Goal: Task Accomplishment & Management: Manage account settings

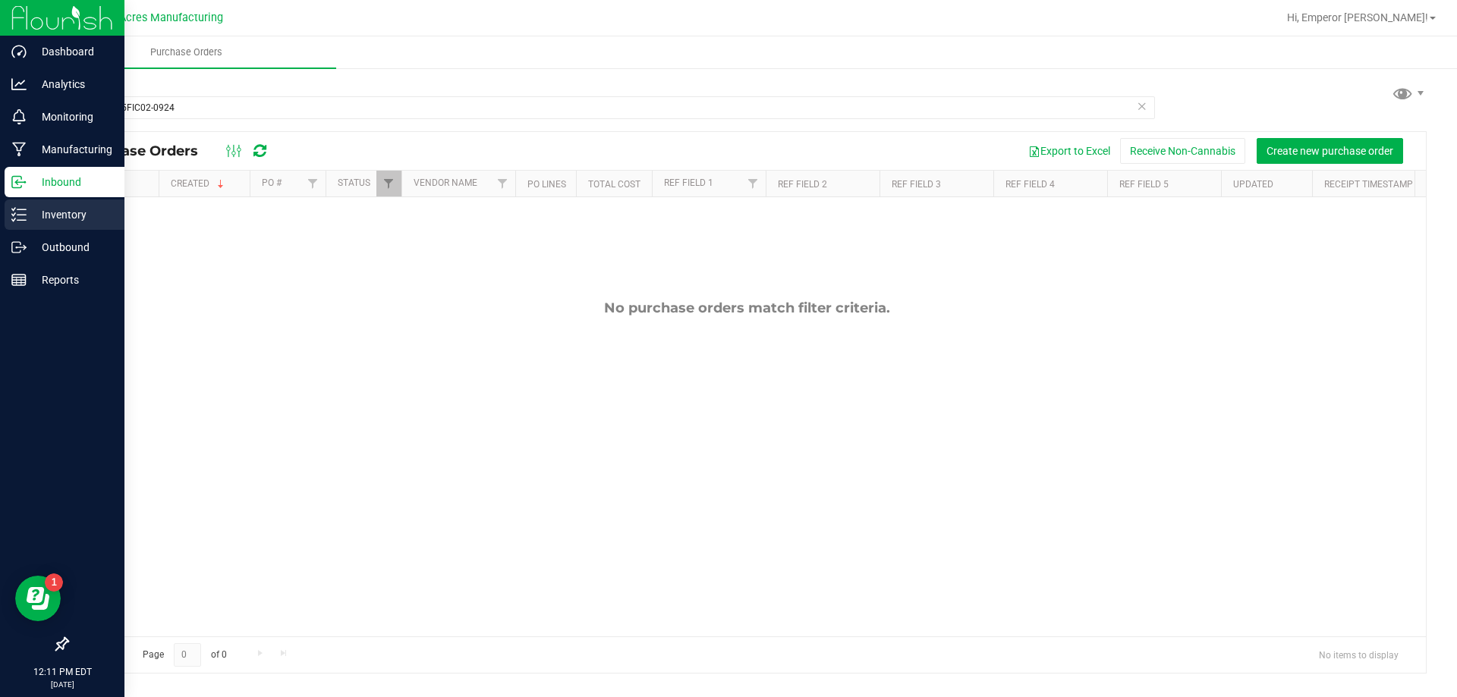
type input "1-AUG25FIC02-0924"
click at [30, 216] on p "Inventory" at bounding box center [72, 215] width 91 height 18
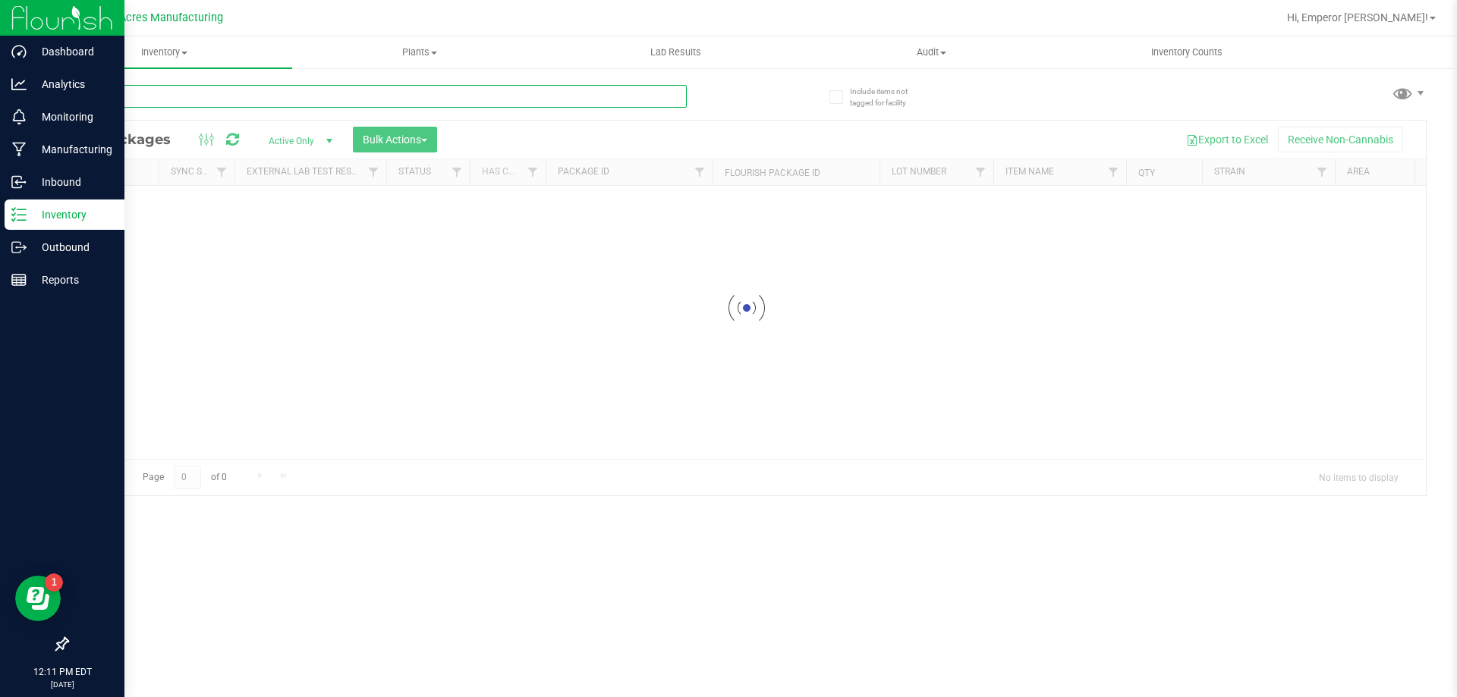
click at [214, 94] on input "text" at bounding box center [377, 96] width 620 height 23
click at [144, 92] on input "text" at bounding box center [377, 96] width 620 height 23
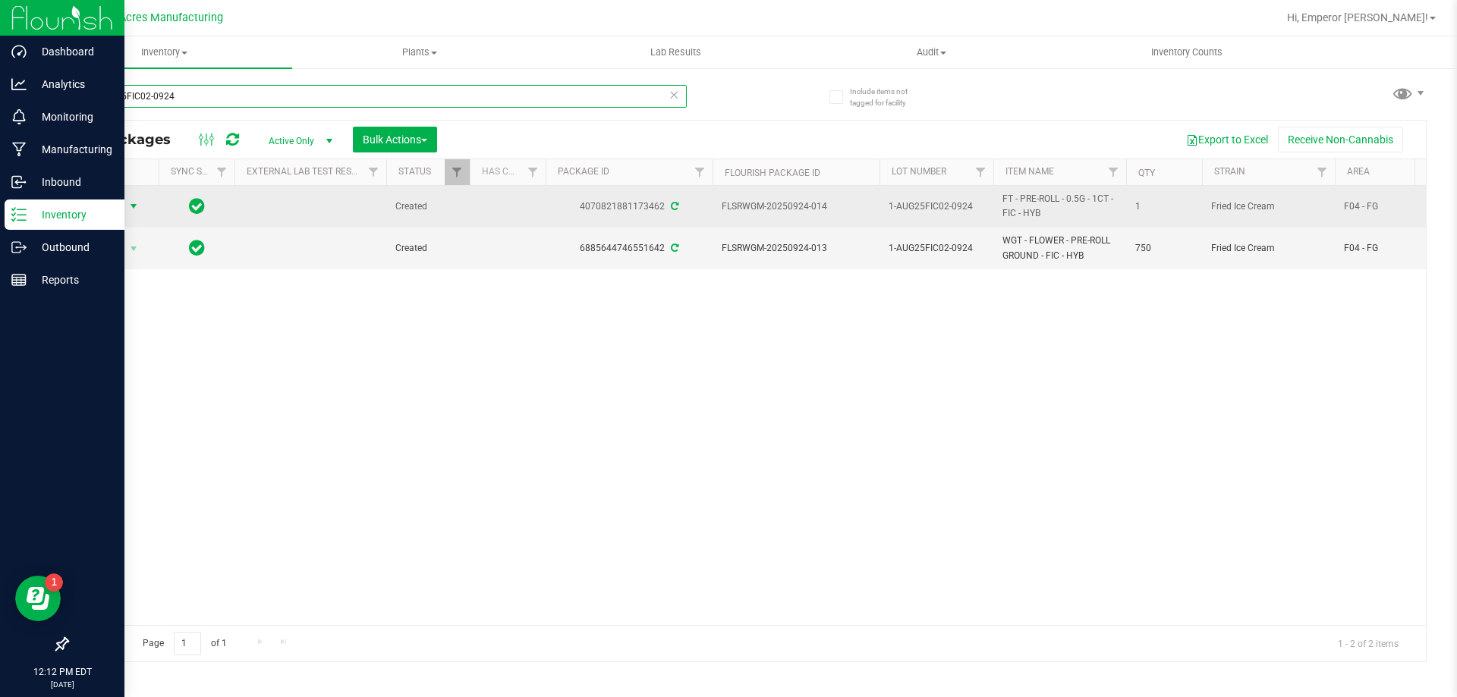
type input "1-AUG25FIC02-0924"
click at [124, 199] on span "select" at bounding box center [133, 206] width 19 height 21
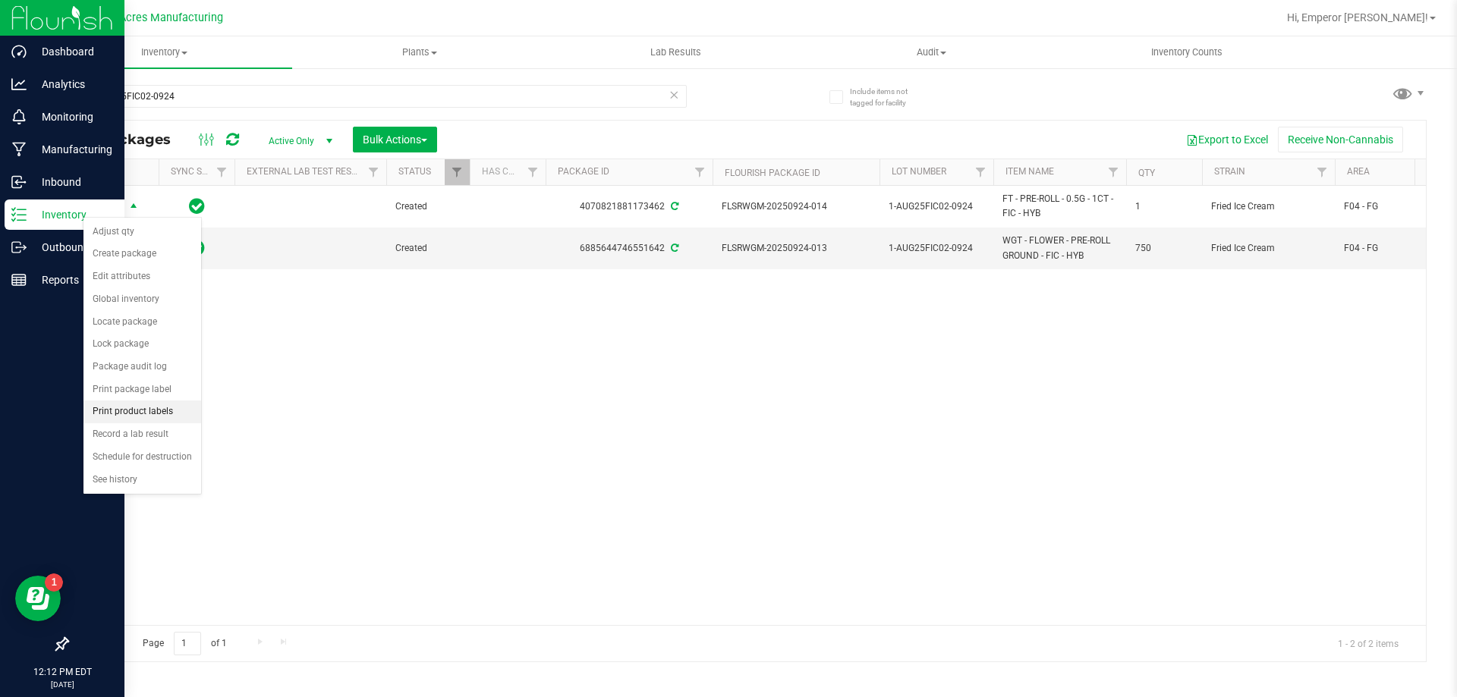
click at [129, 408] on li "Print product labels" at bounding box center [142, 412] width 118 height 23
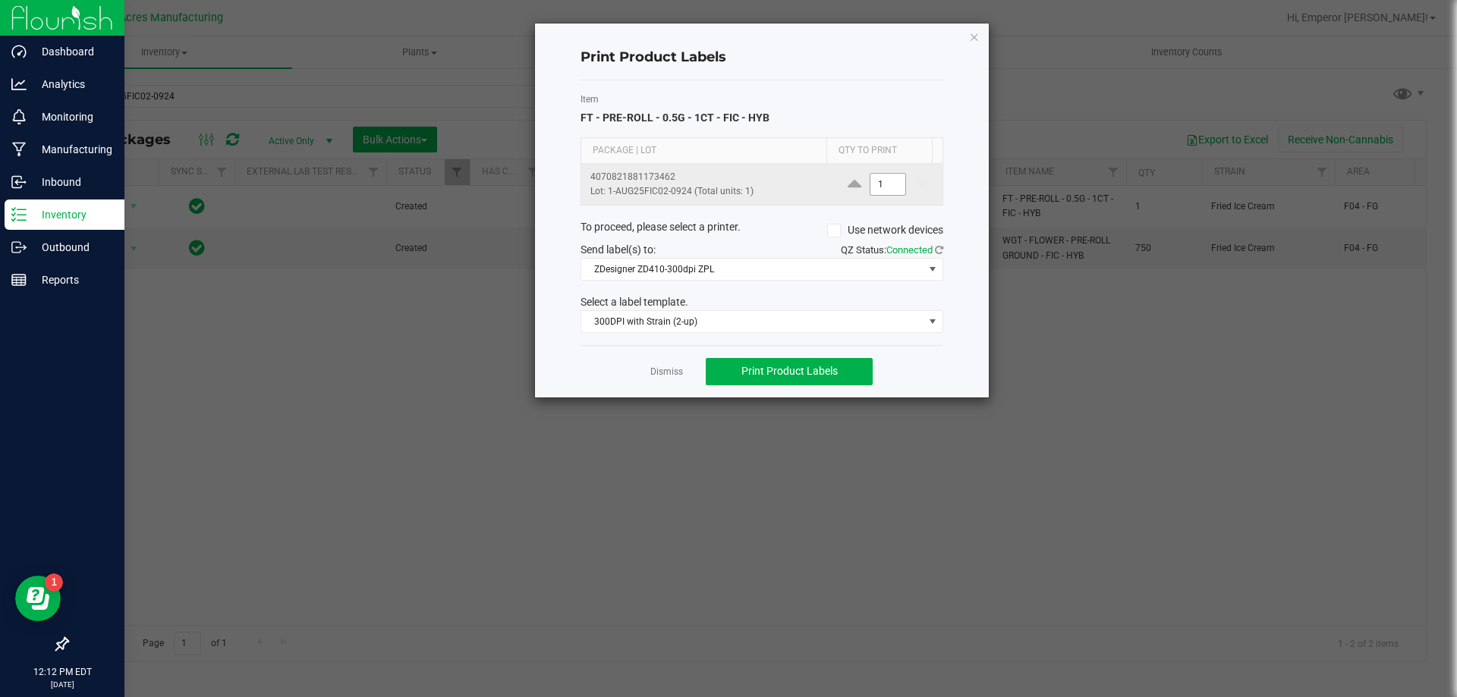
click at [878, 188] on input "1" at bounding box center [887, 184] width 35 height 21
type input "6"
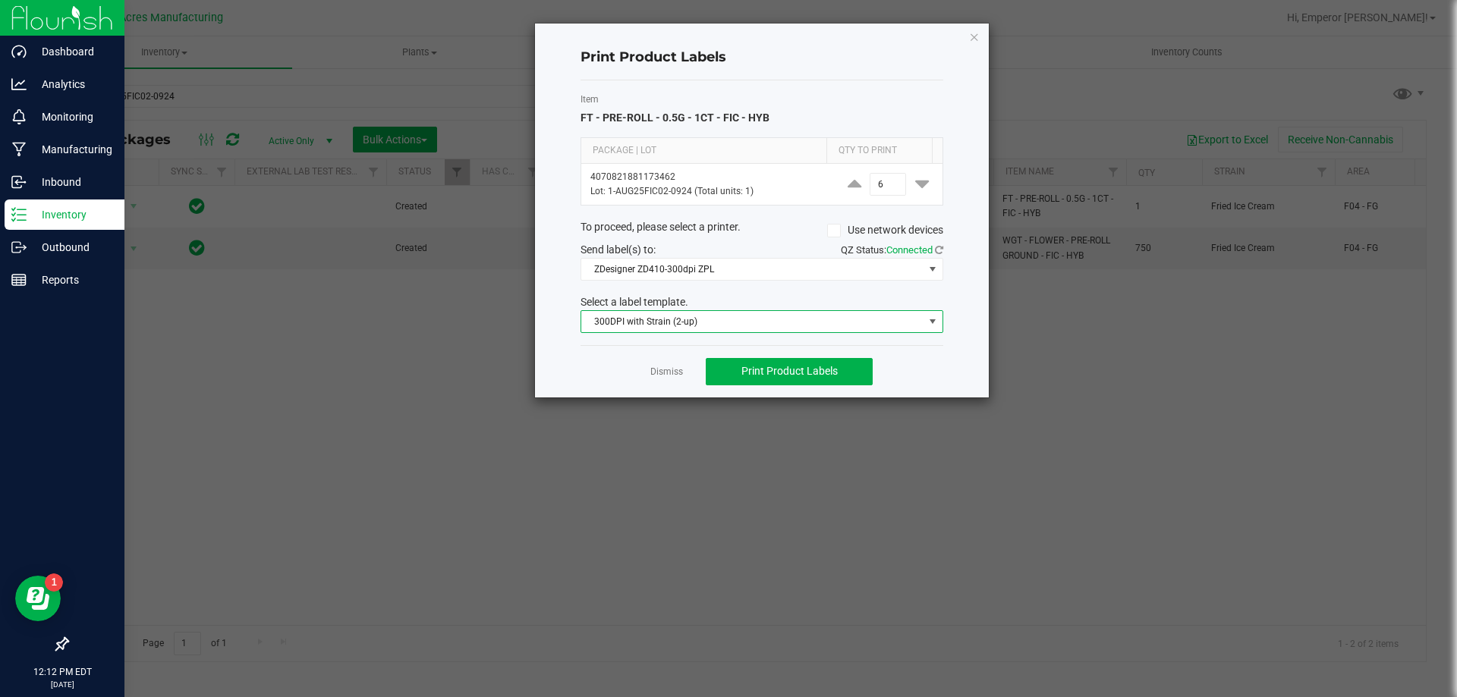
click at [784, 311] on span "300DPI with Strain (2-up)" at bounding box center [752, 321] width 342 height 21
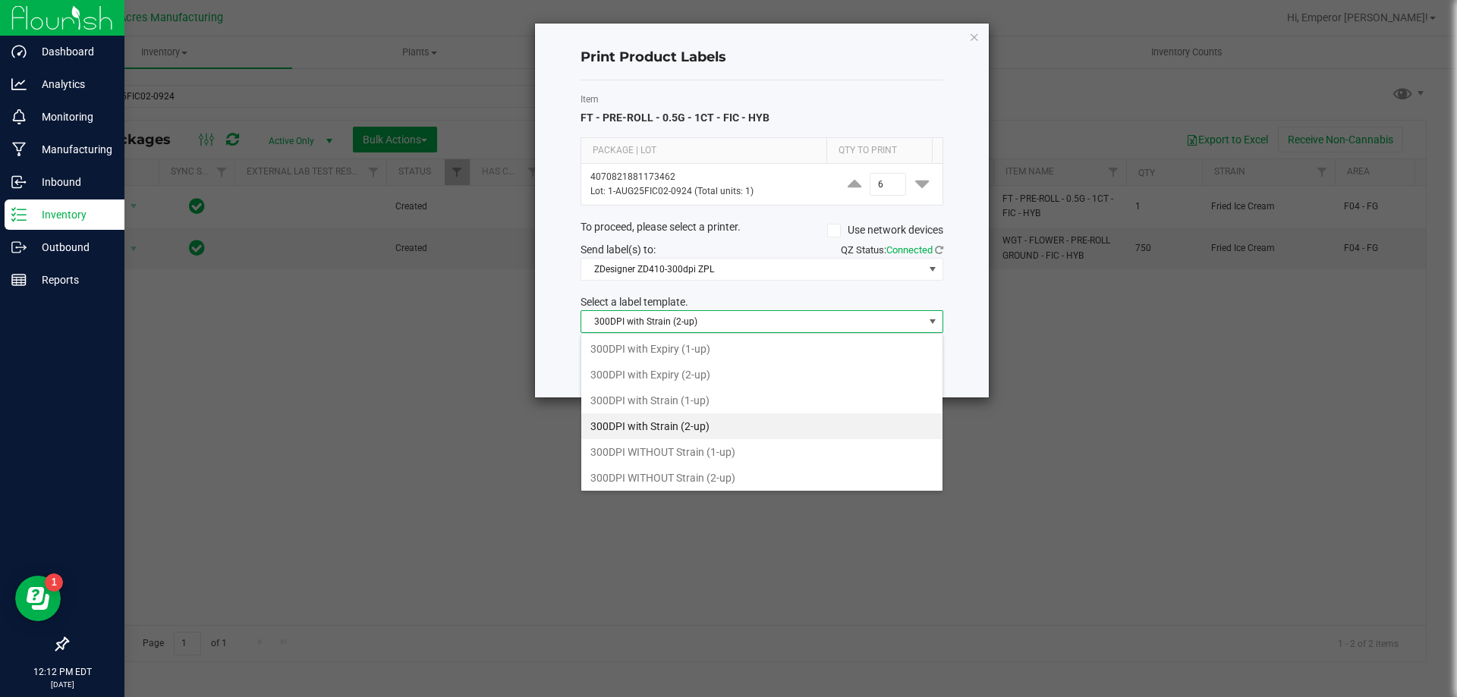
scroll to position [23, 363]
click at [710, 425] on li "300DPI with Strain (2-up)" at bounding box center [761, 426] width 361 height 26
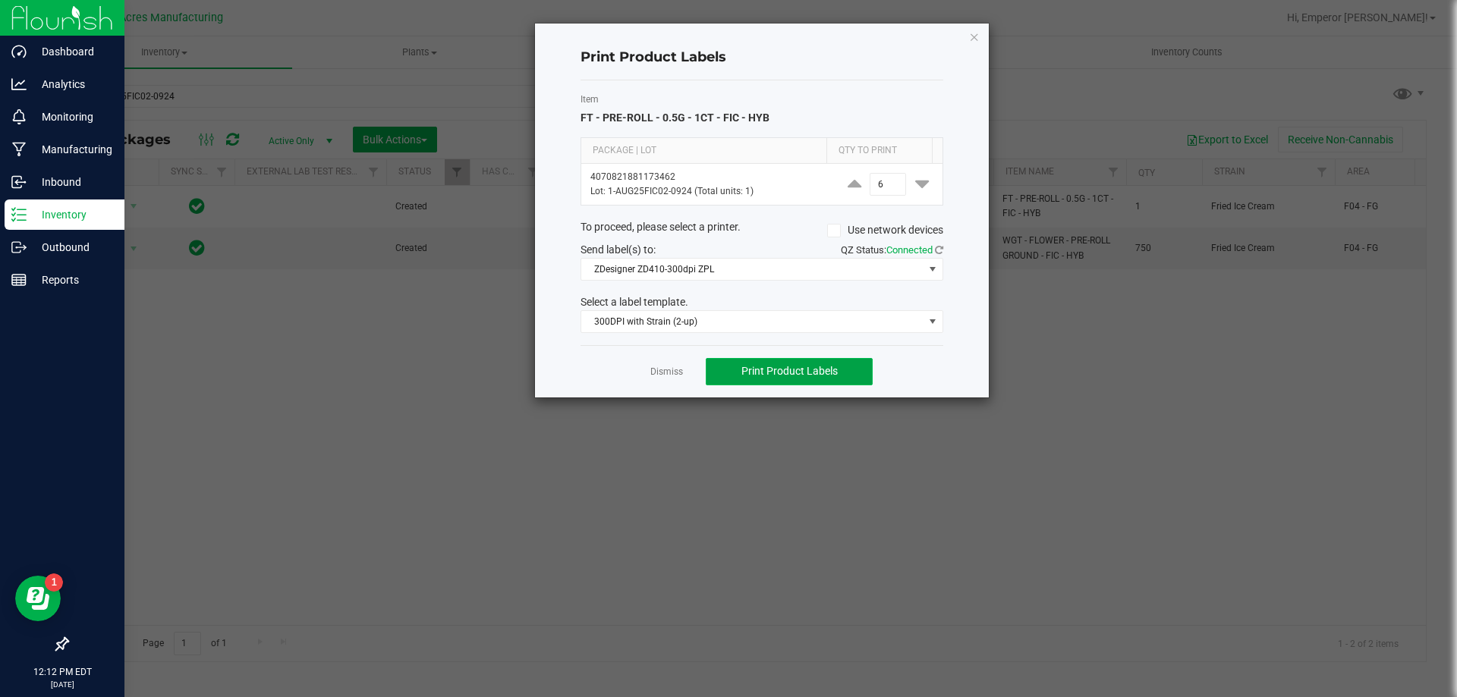
click at [803, 377] on span "Print Product Labels" at bounding box center [789, 371] width 96 height 12
click at [975, 36] on icon "button" at bounding box center [974, 36] width 11 height 18
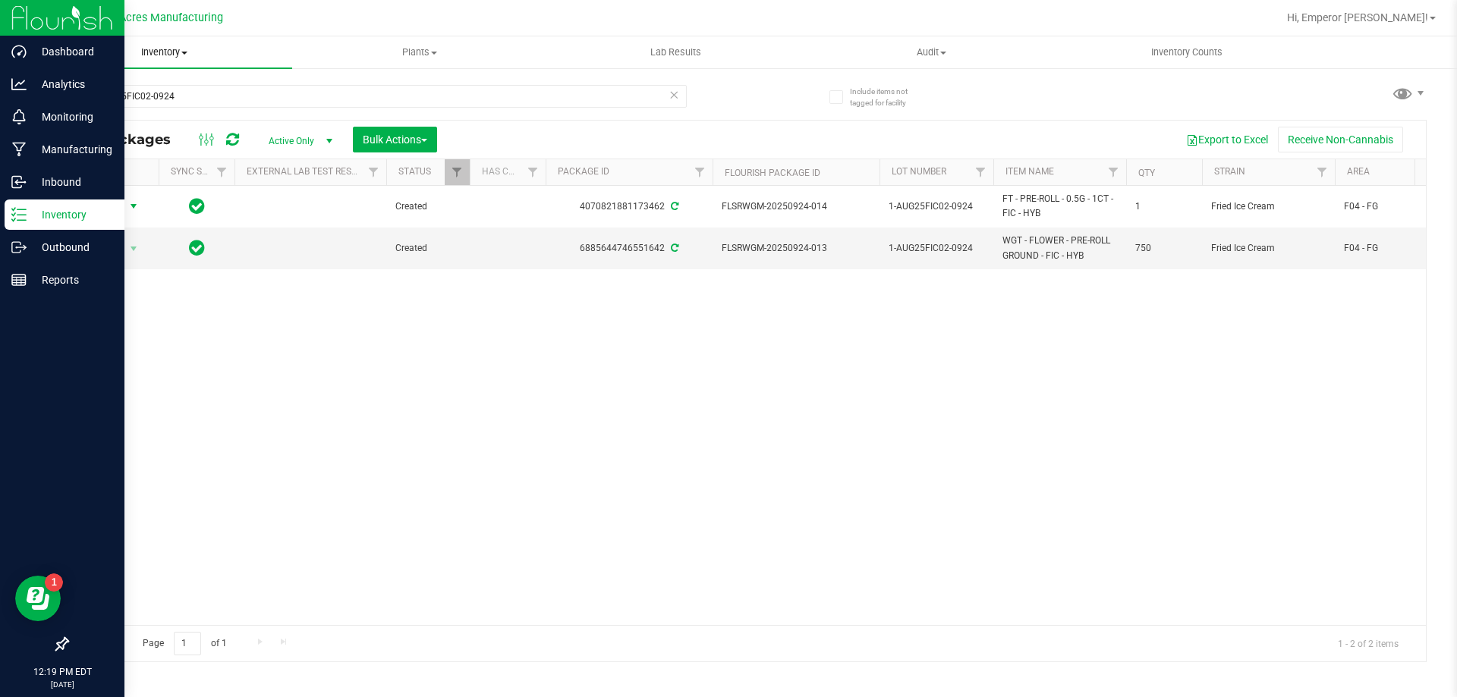
click at [152, 54] on span "Inventory" at bounding box center [164, 53] width 256 height 14
click at [378, 101] on input "1-AUG25FIC02-0924" at bounding box center [377, 96] width 620 height 23
click at [716, 327] on div "Action Action Adjust qty Create package Edit attributes Global inventory Locate…" at bounding box center [747, 405] width 1358 height 439
click at [94, 249] on span "Action" at bounding box center [103, 248] width 41 height 21
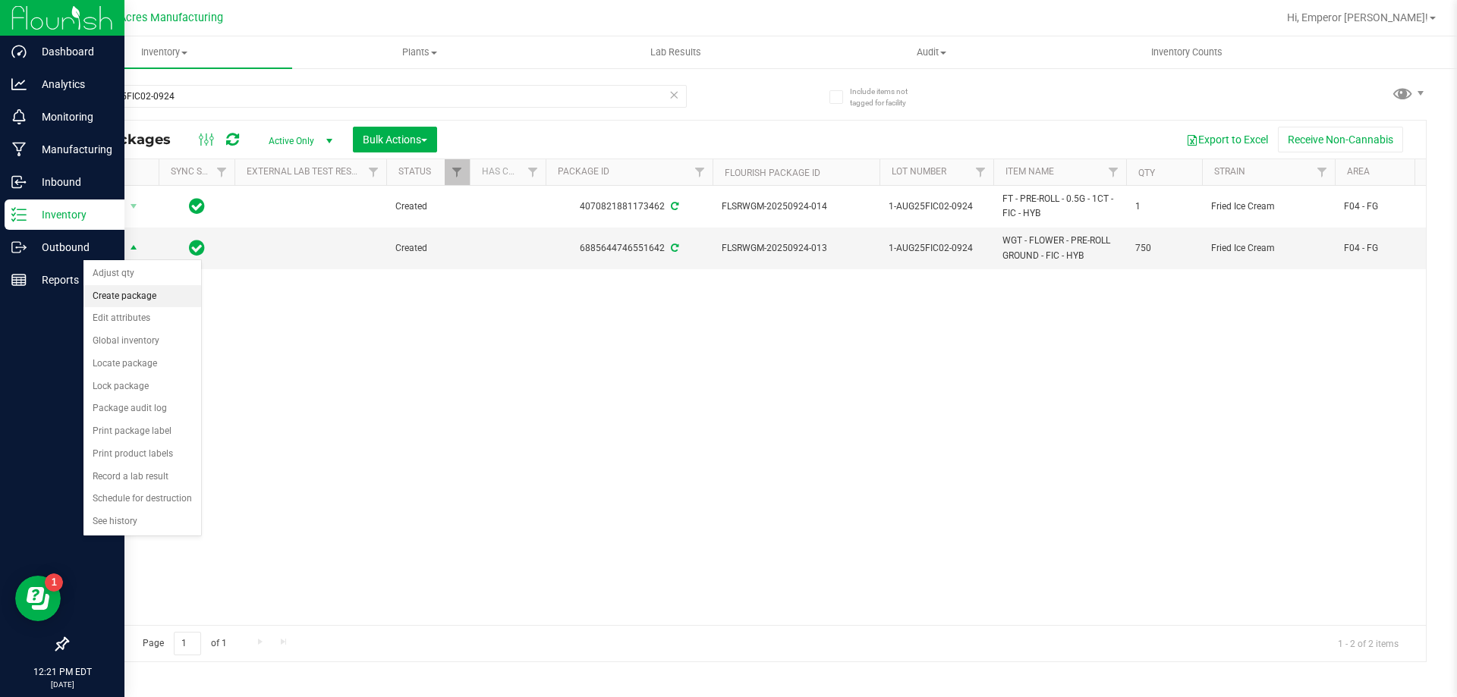
click at [118, 299] on li "Create package" at bounding box center [142, 296] width 118 height 23
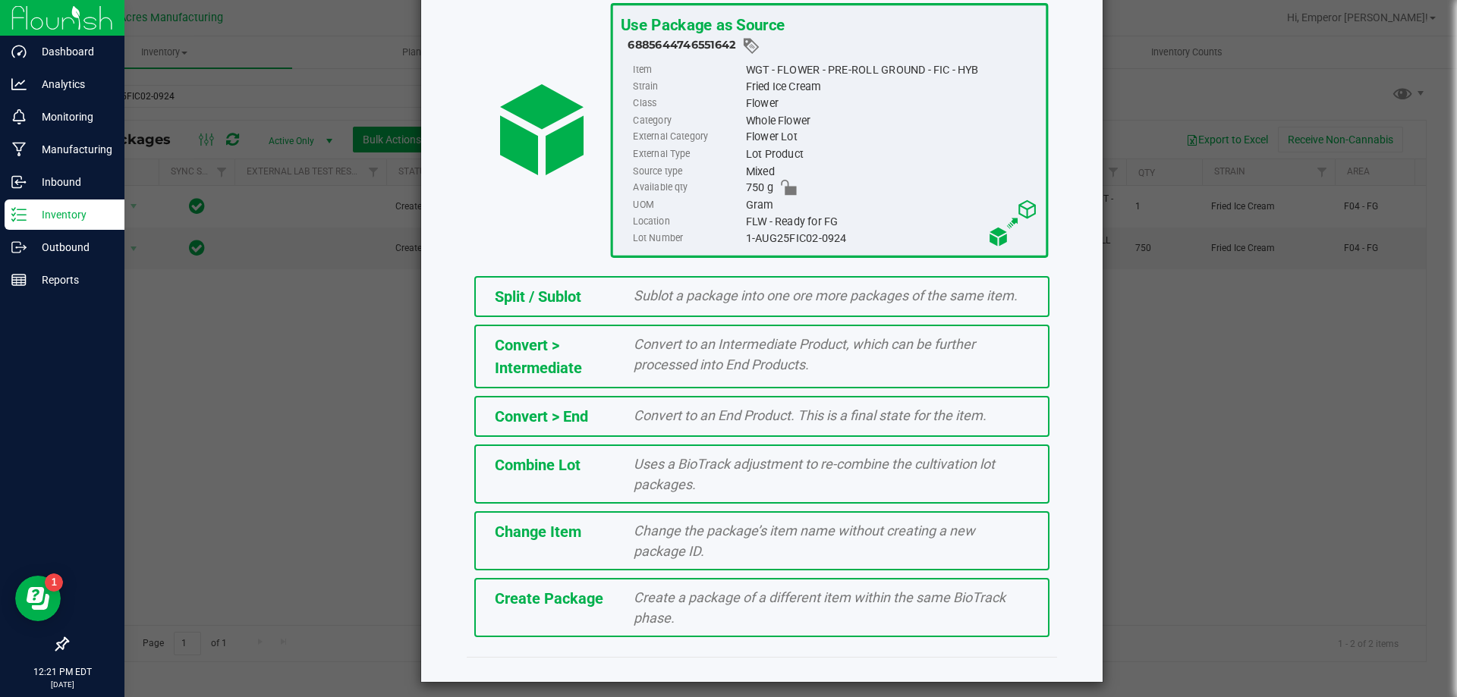
scroll to position [109, 0]
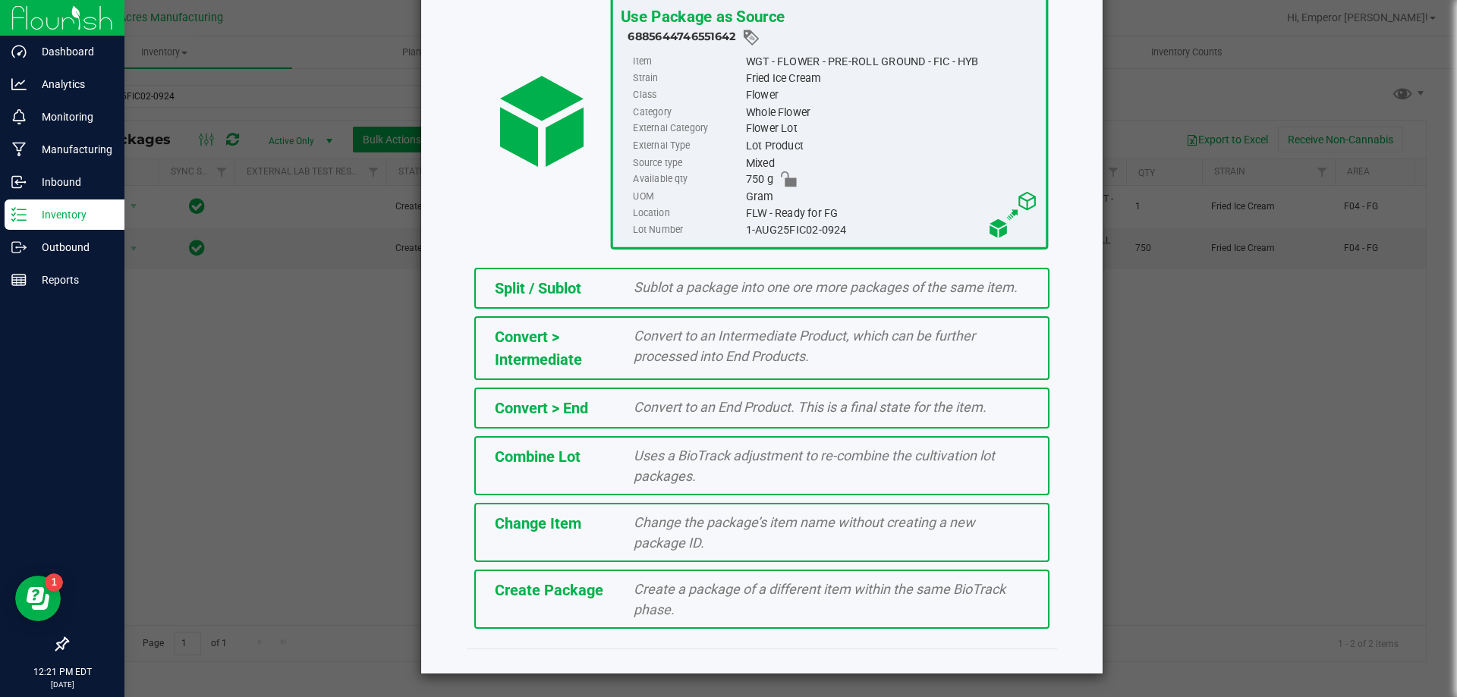
click at [622, 605] on div "Create a package of a different item within the same BioTrack phase." at bounding box center [831, 599] width 418 height 41
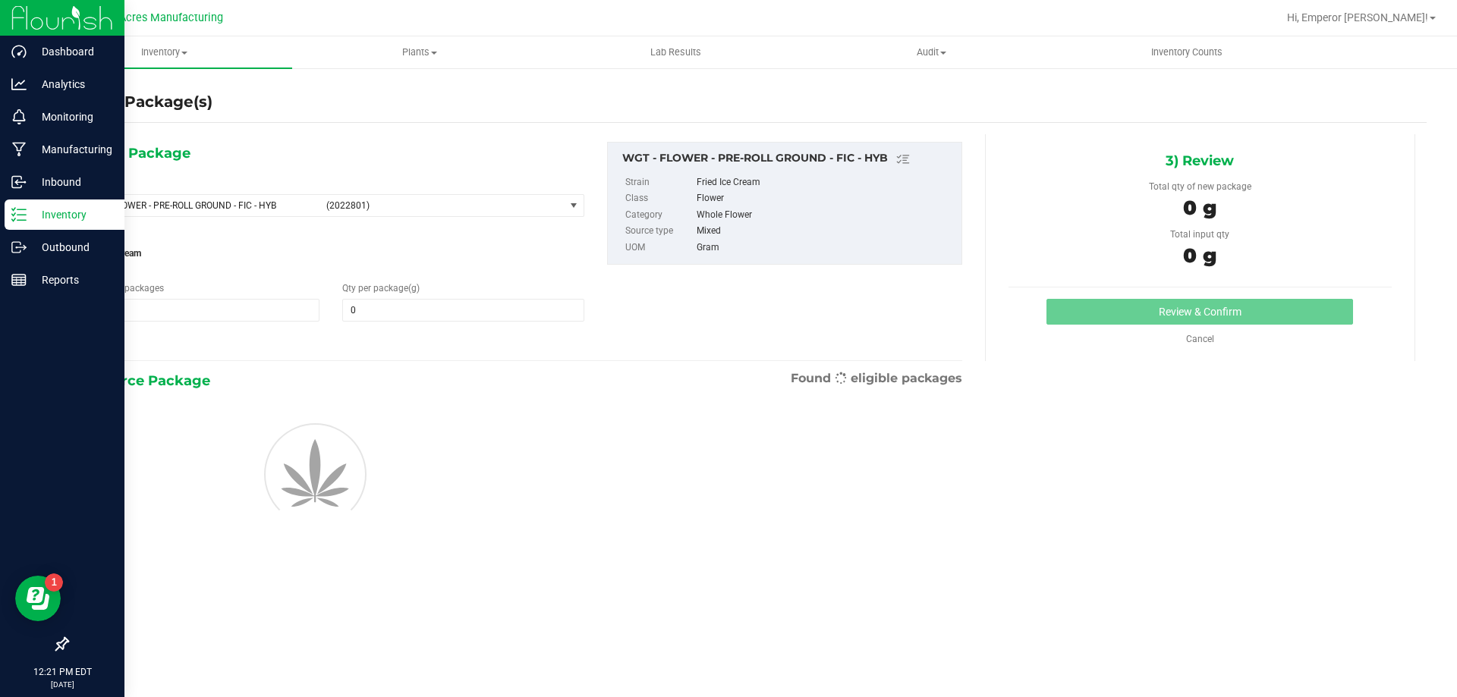
type input "0.0000"
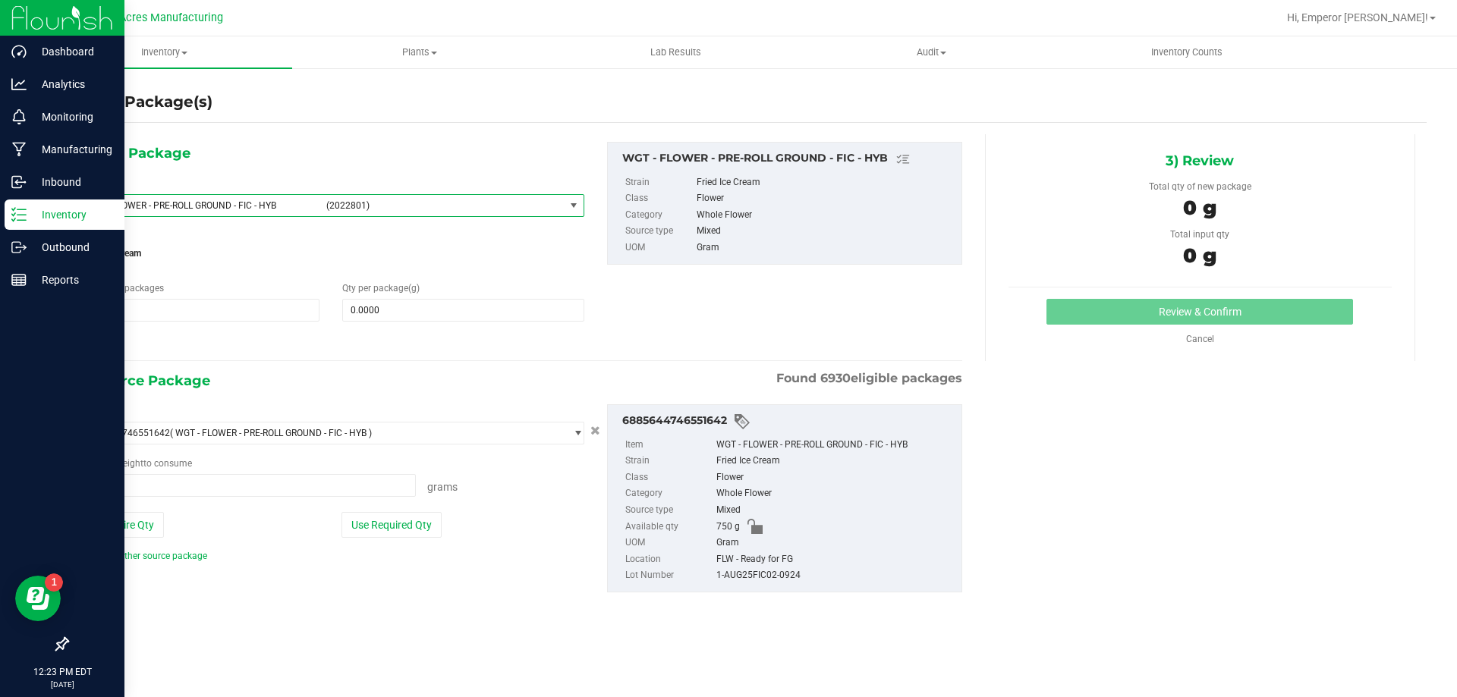
click at [360, 203] on span "(2022801)" at bounding box center [442, 205] width 232 height 11
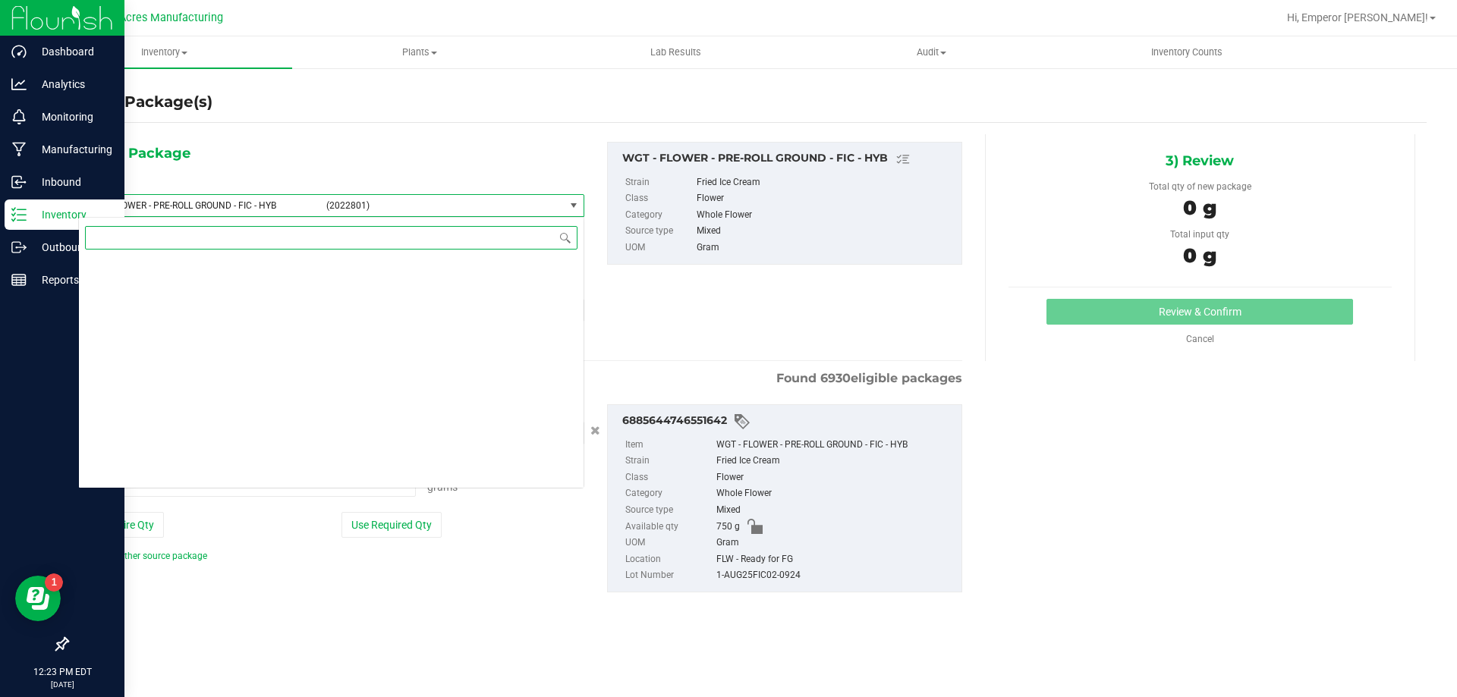
scroll to position [322039, 0]
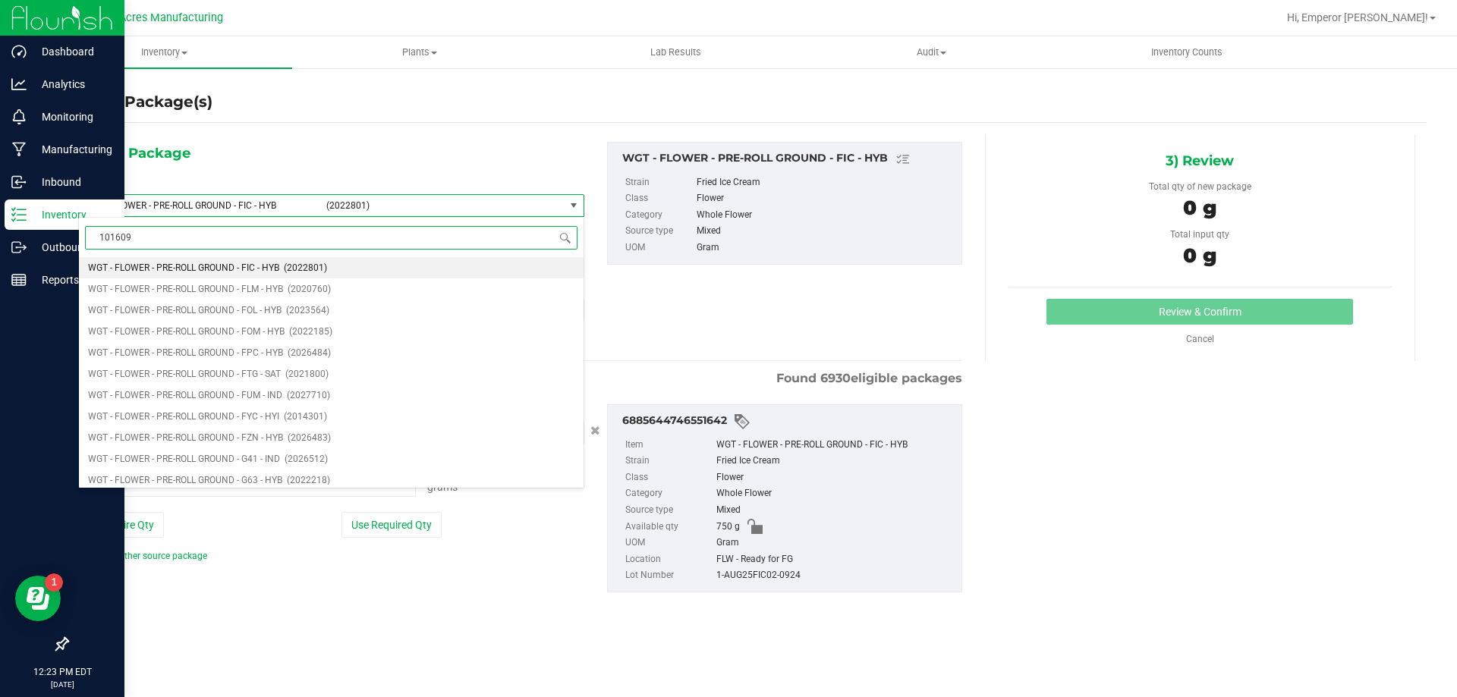
type input "1016099"
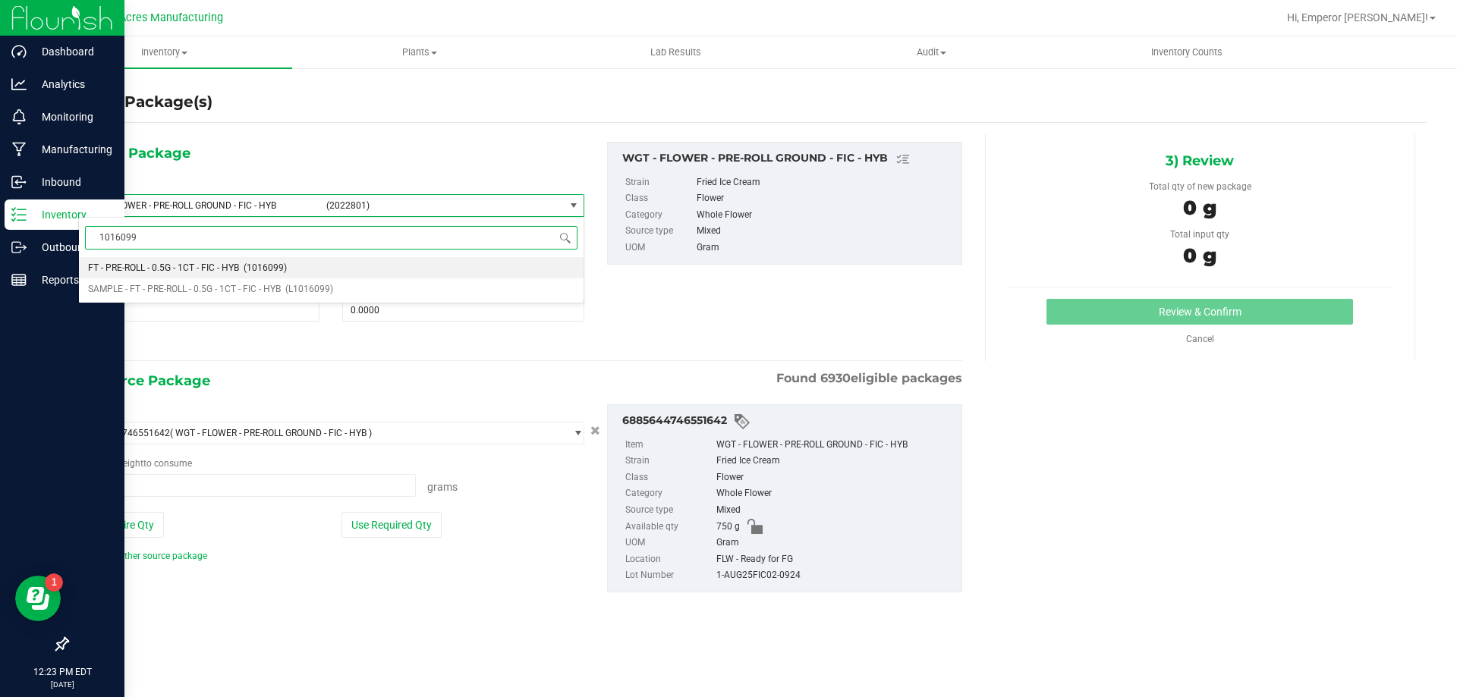
click at [328, 270] on li "FT - PRE-ROLL - 0.5G - 1CT - FIC - HYB (1016099)" at bounding box center [331, 267] width 505 height 21
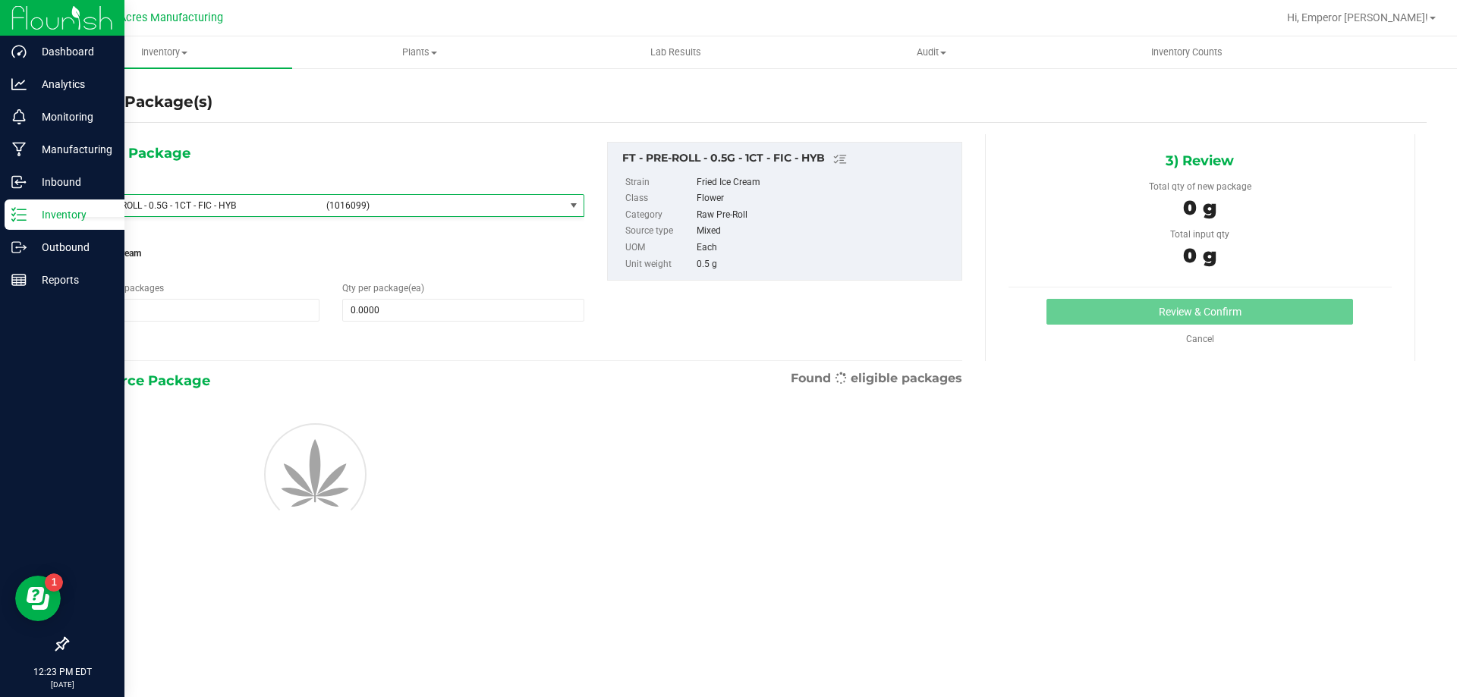
type input "0"
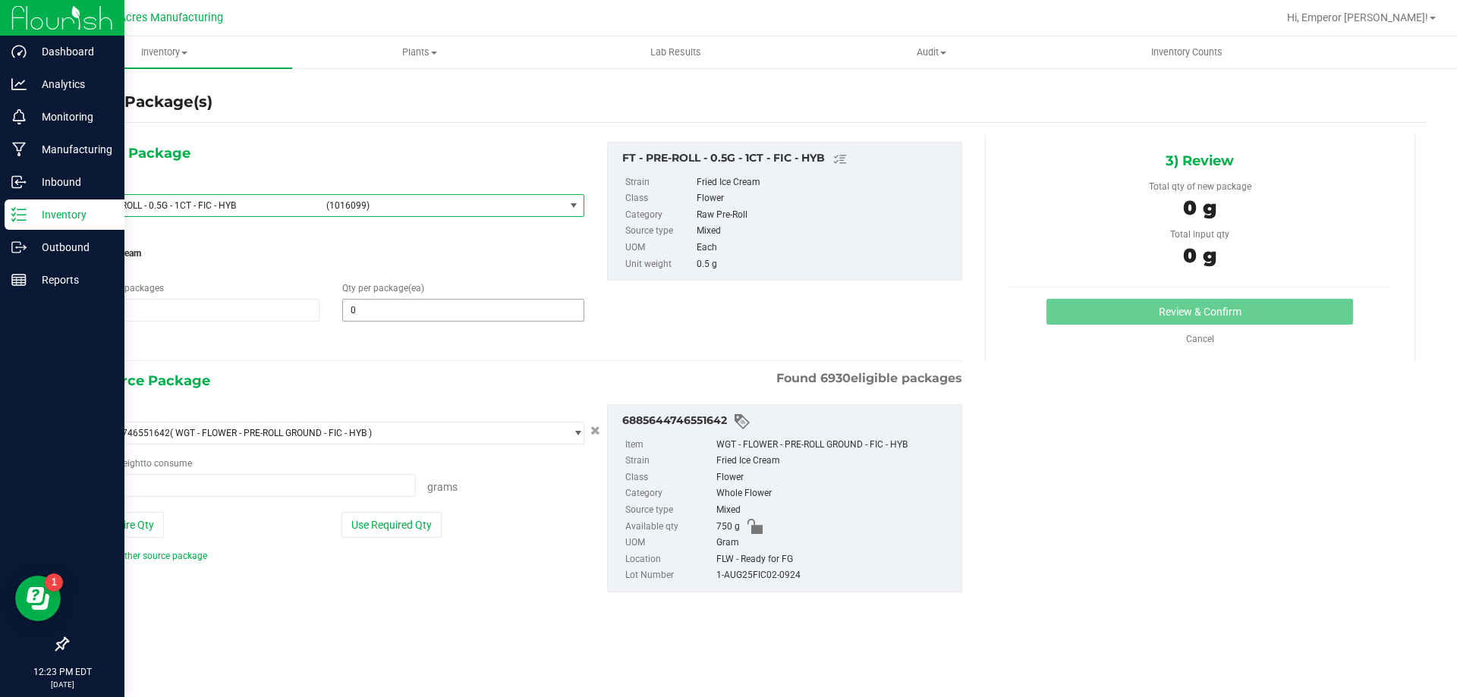
type input "0.0000 g"
click at [428, 319] on span at bounding box center [462, 310] width 241 height 23
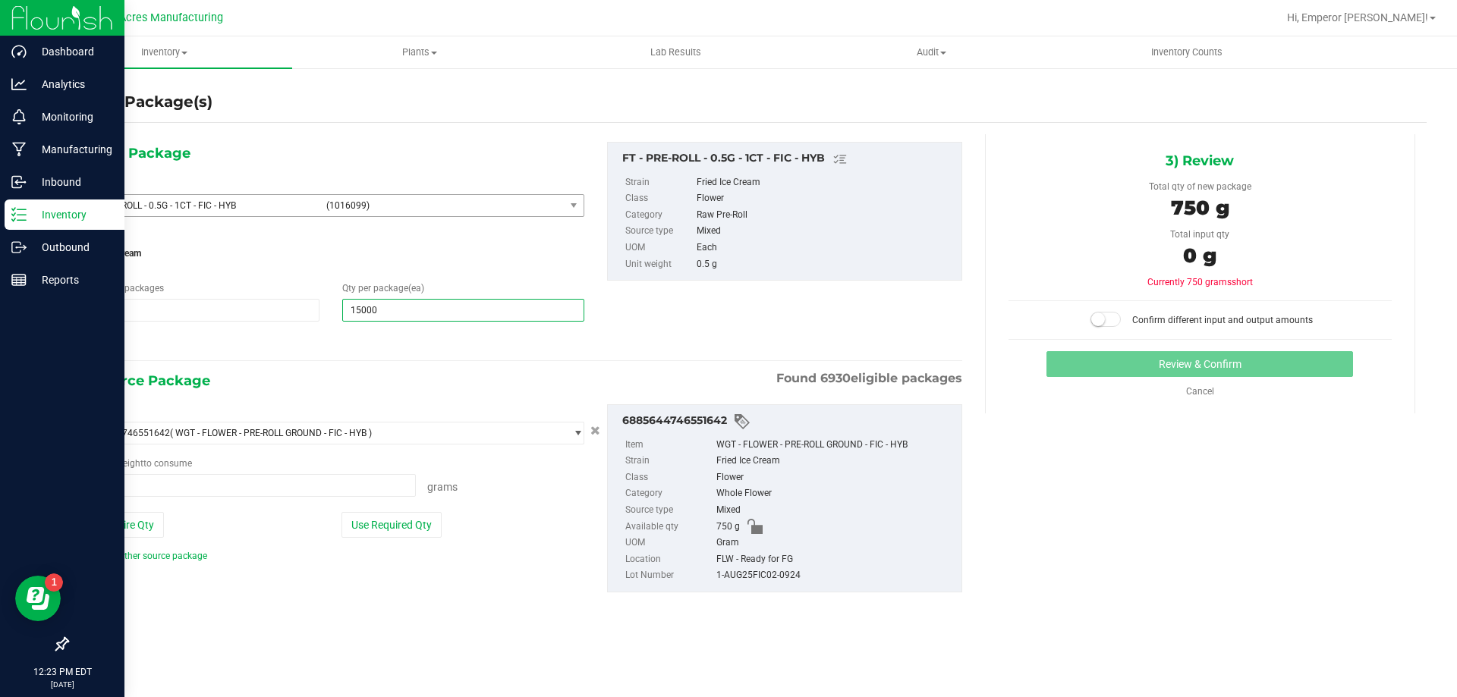
type input "1500"
type input "1,500"
click at [384, 527] on button "Use Required Qty" at bounding box center [391, 525] width 100 height 26
type input "750.0000 g"
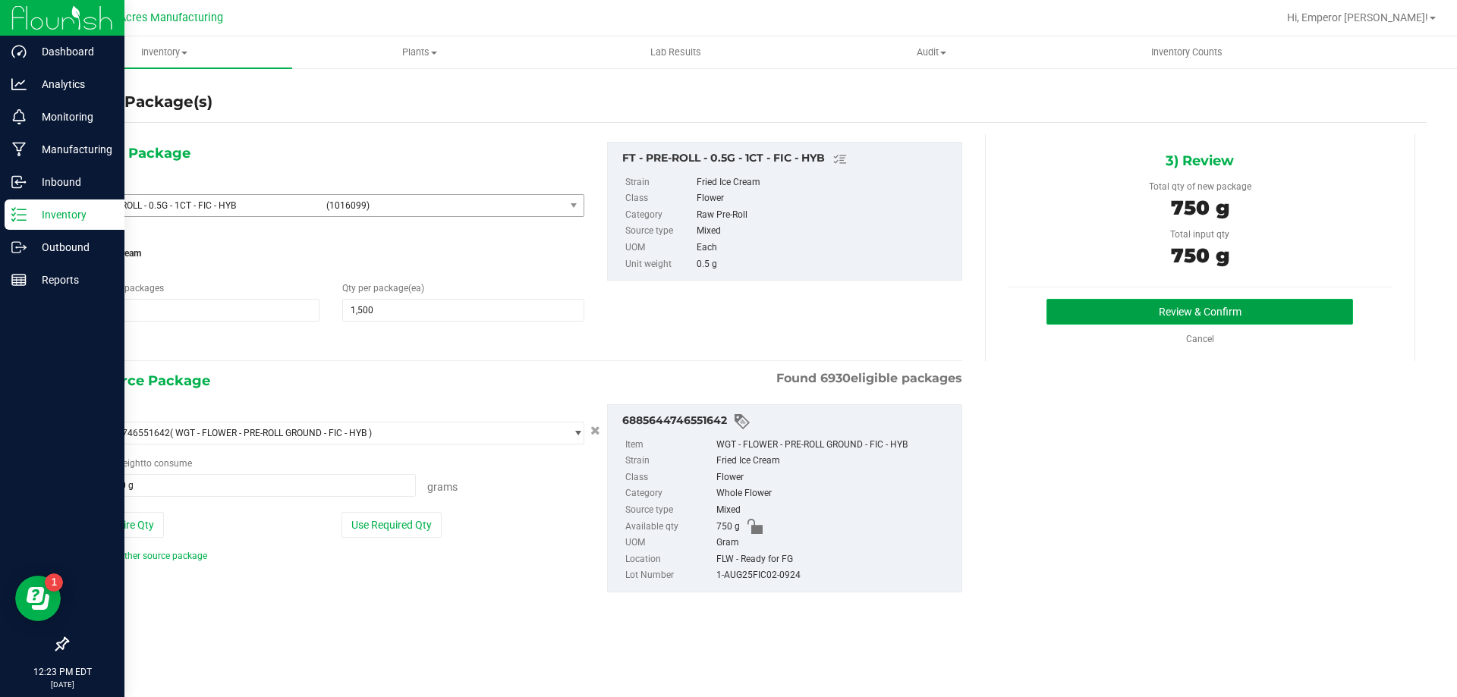
click at [1110, 319] on button "Review & Confirm" at bounding box center [1199, 312] width 307 height 26
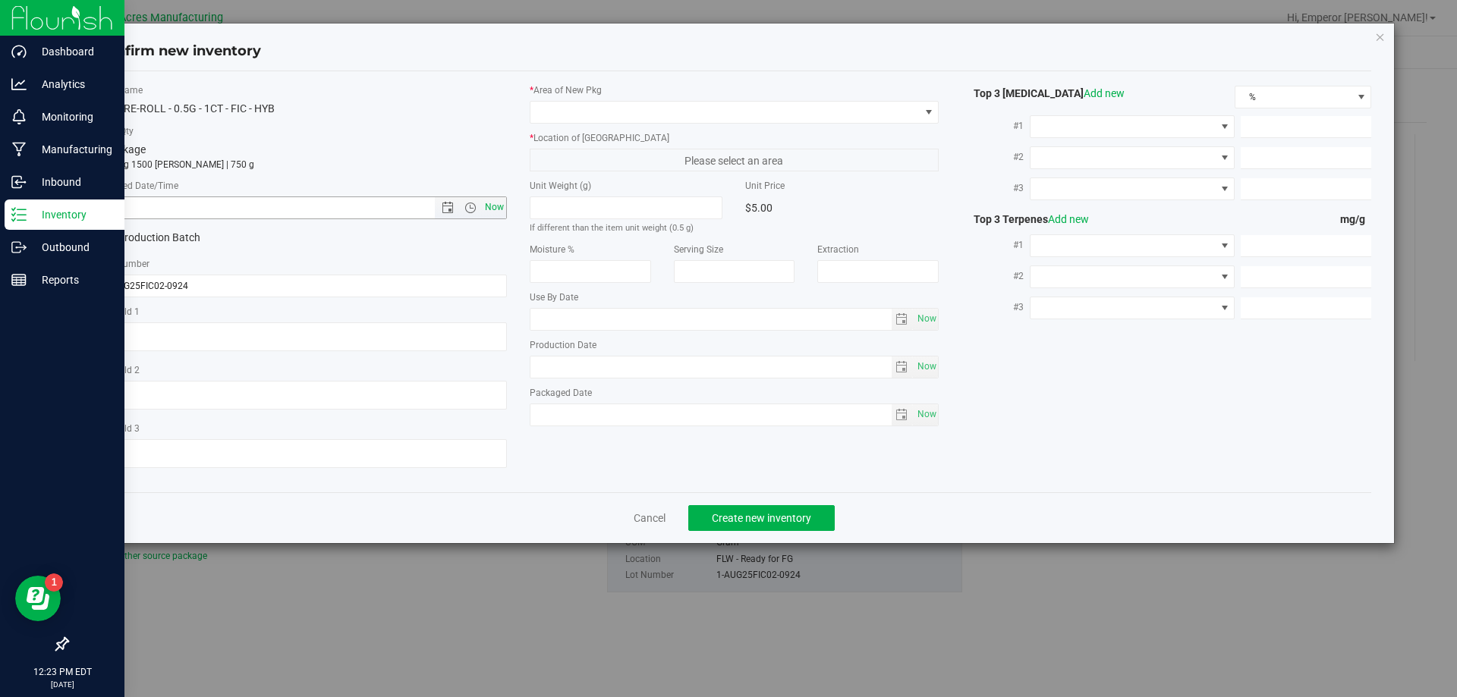
click at [495, 209] on span "Now" at bounding box center [494, 207] width 26 height 22
type input "[DATE] 12:23 PM"
click at [595, 109] on span at bounding box center [724, 112] width 389 height 21
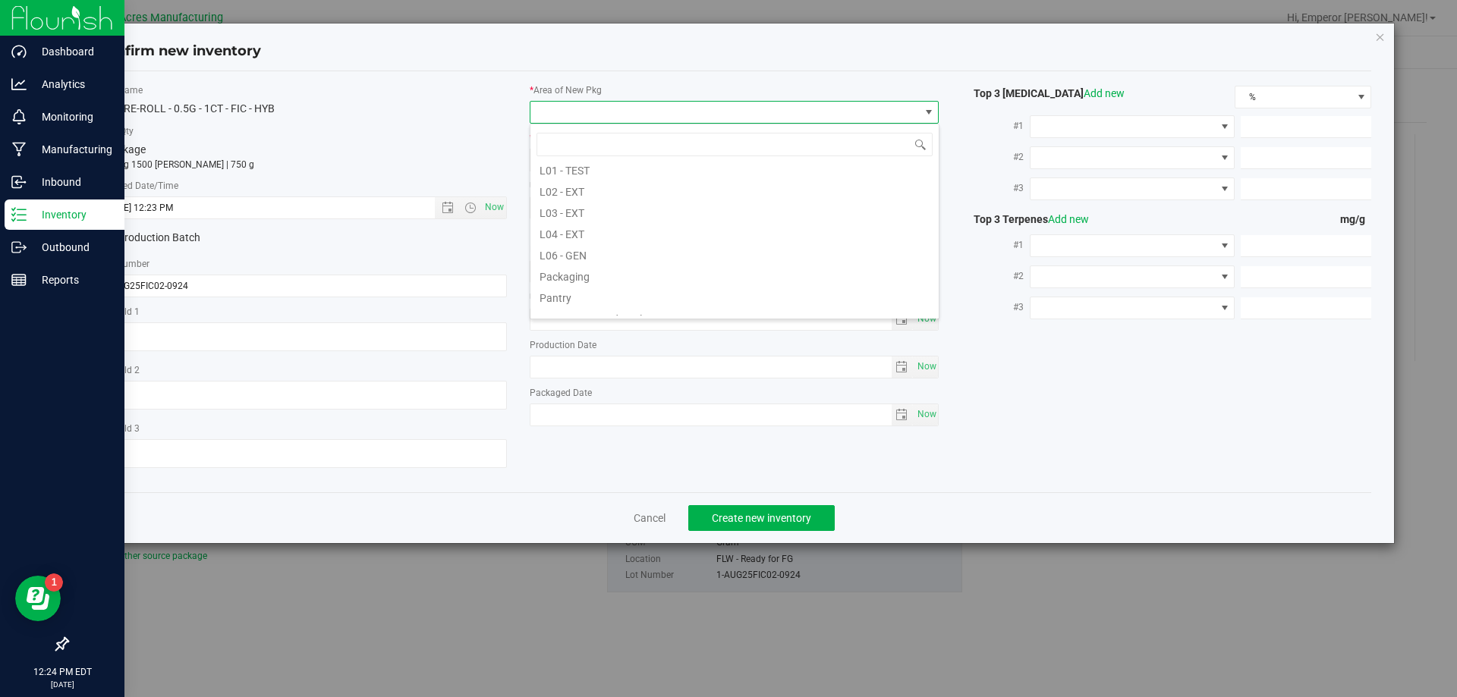
scroll to position [379, 0]
click at [600, 237] on li "Pantry / Secured Vault" at bounding box center [734, 241] width 408 height 21
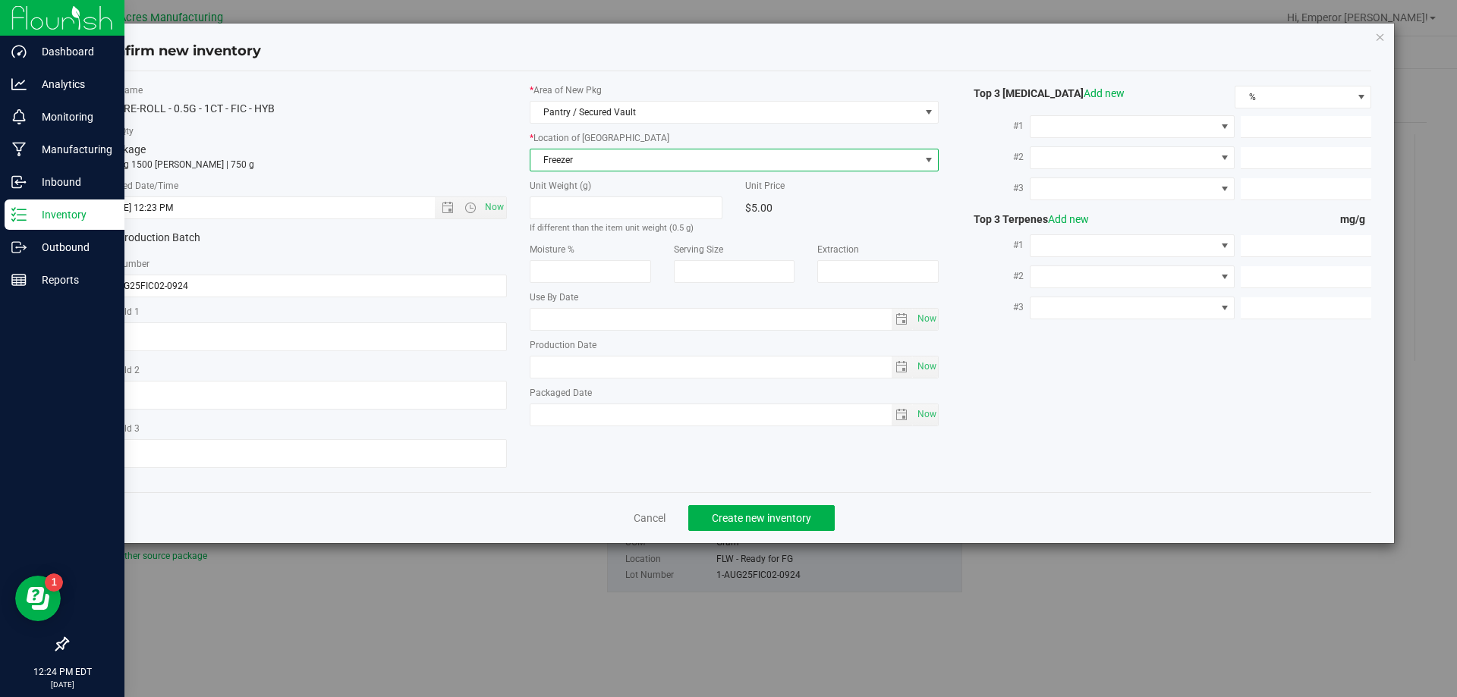
click at [597, 156] on span "Freezer" at bounding box center [724, 159] width 389 height 21
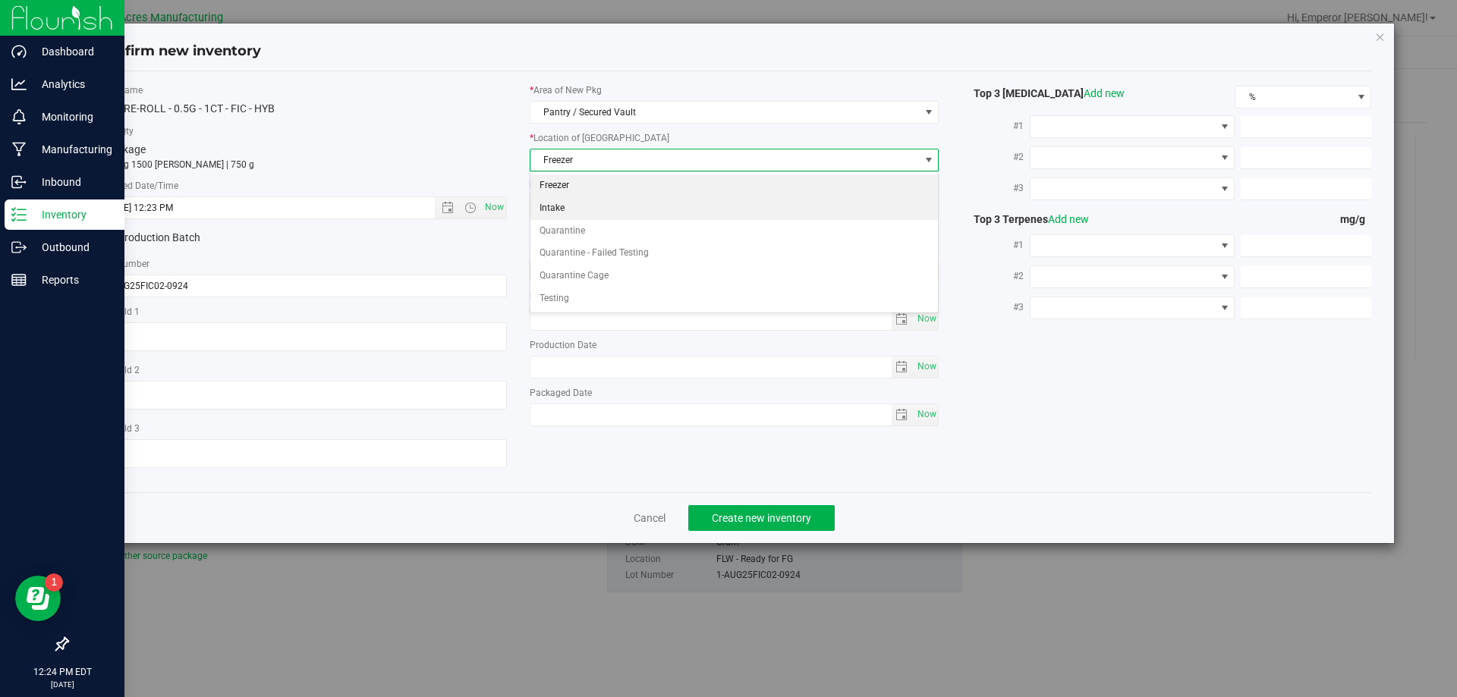
click at [628, 209] on li "Intake" at bounding box center [734, 208] width 408 height 23
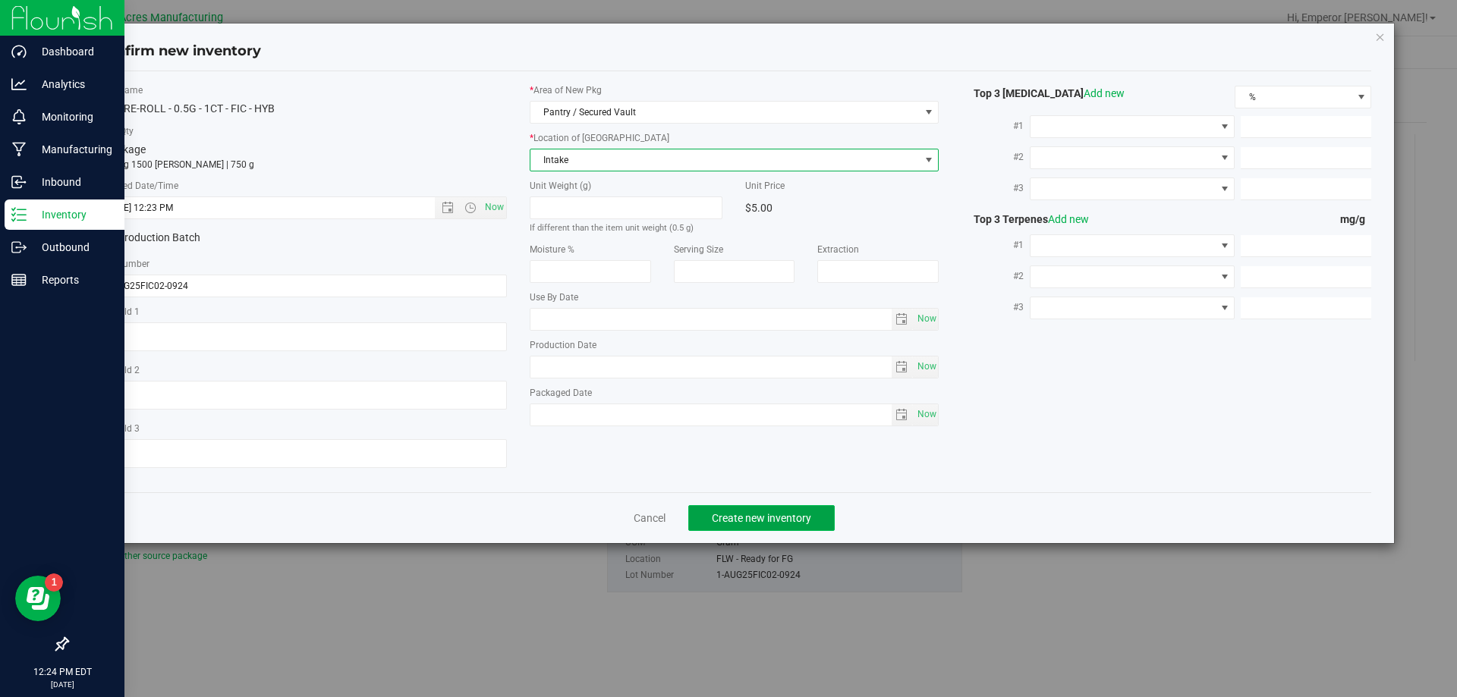
click at [745, 520] on span "Create new inventory" at bounding box center [761, 518] width 99 height 12
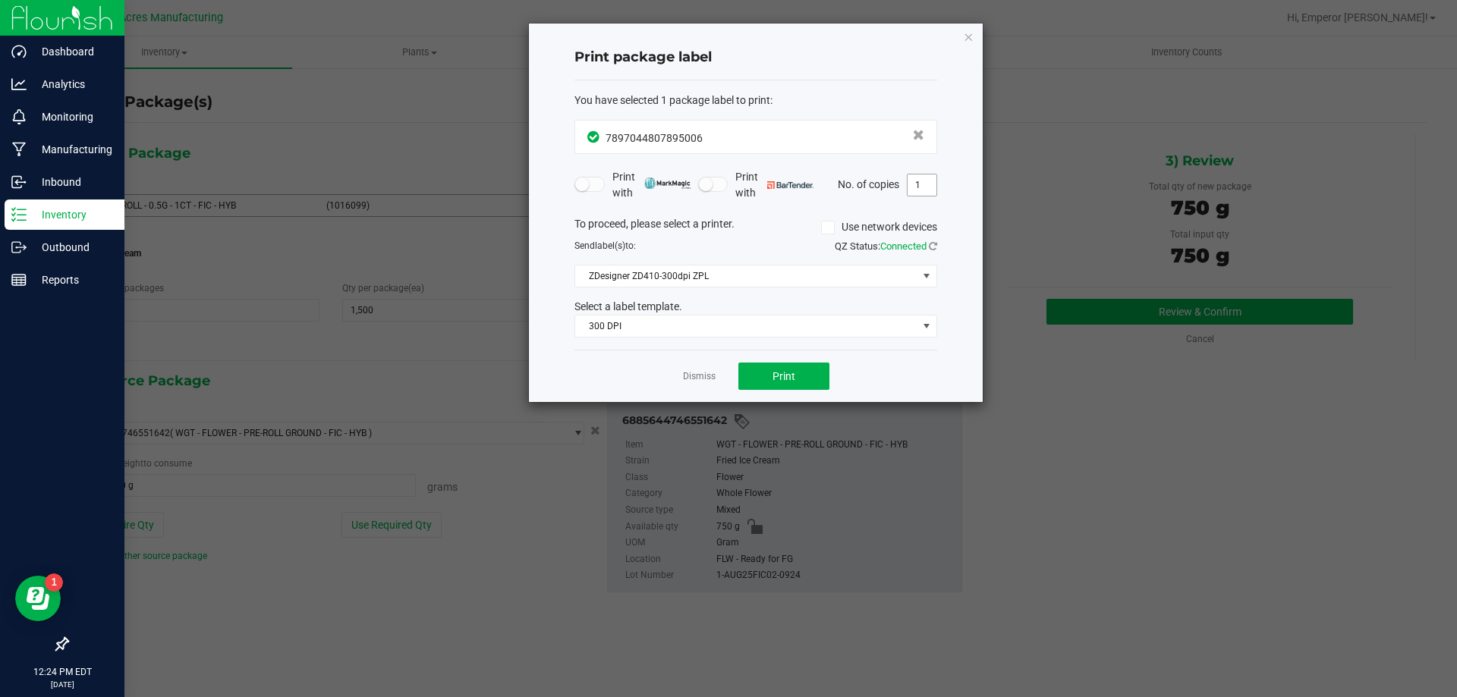
click at [920, 184] on input "1" at bounding box center [921, 184] width 29 height 21
type input "3"
click at [802, 379] on button "Print" at bounding box center [783, 376] width 91 height 27
click at [967, 44] on icon "button" at bounding box center [968, 36] width 11 height 18
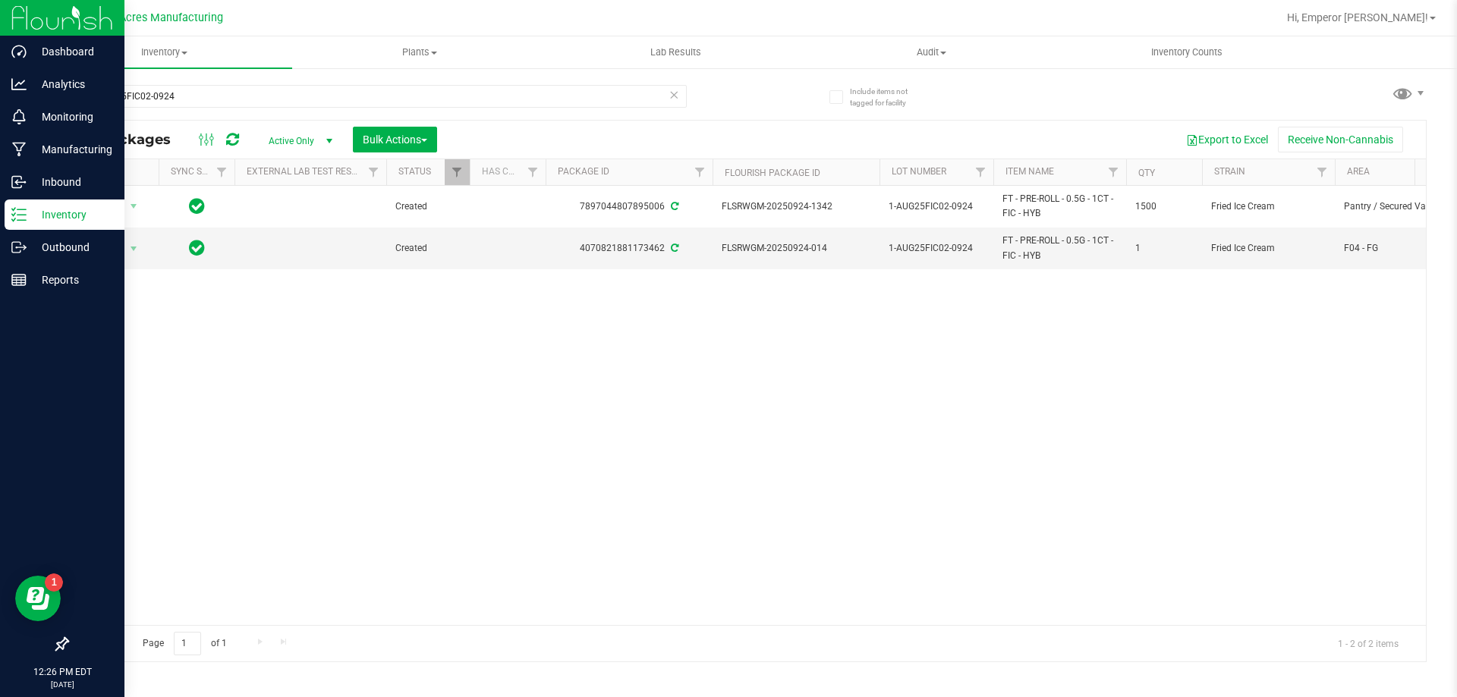
click at [107, 248] on span "Action" at bounding box center [103, 248] width 41 height 21
click at [206, 94] on input "1-AUG25FIC02-0924" at bounding box center [377, 96] width 620 height 23
click at [123, 253] on span "Action" at bounding box center [103, 248] width 41 height 21
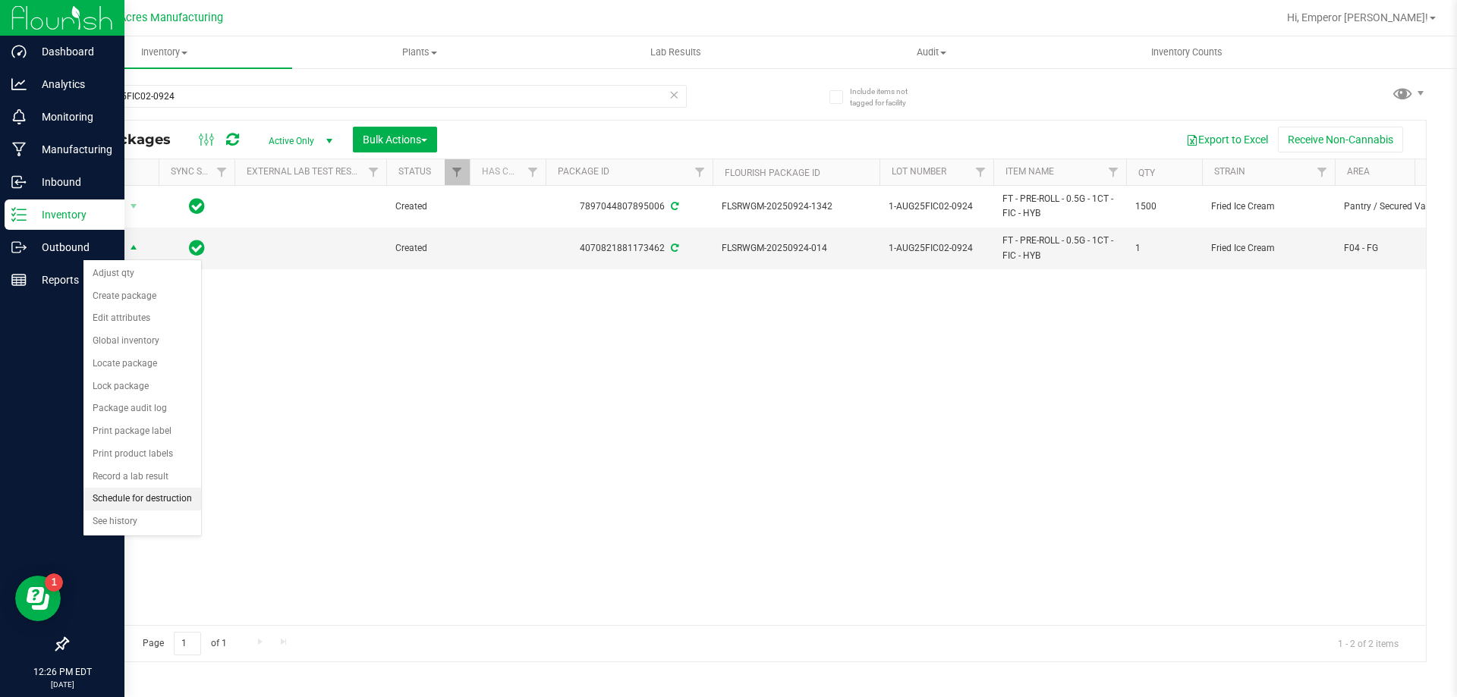
click at [157, 499] on li "Schedule for destruction" at bounding box center [142, 499] width 118 height 23
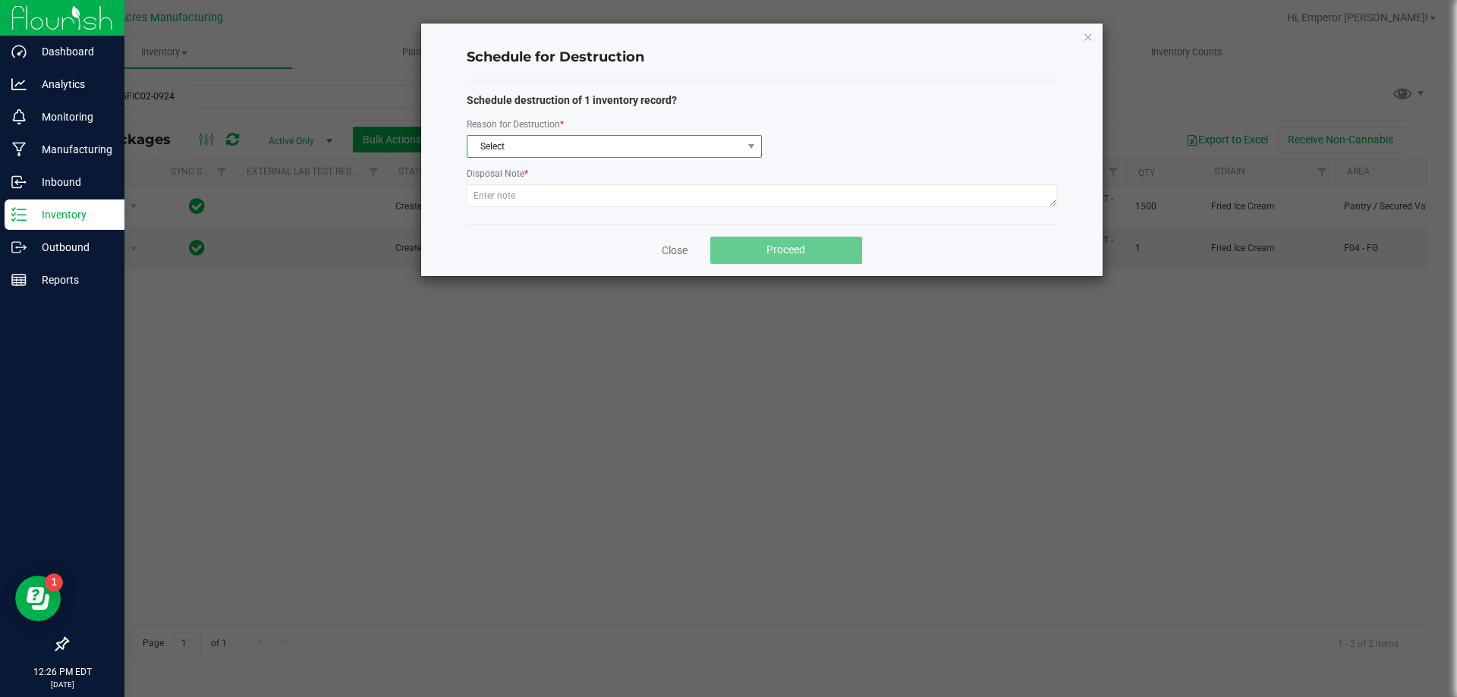
click at [509, 142] on span "Select" at bounding box center [604, 146] width 275 height 21
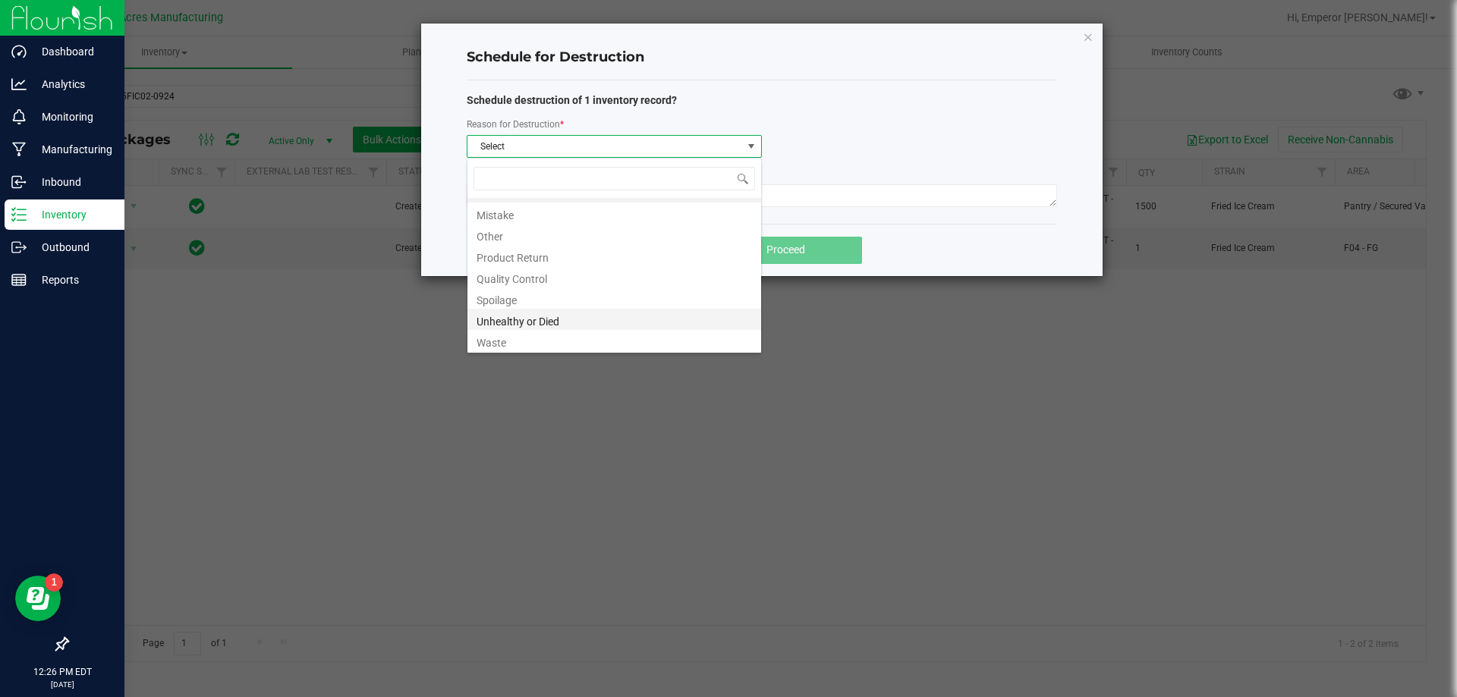
scroll to position [18, 0]
click at [530, 340] on li "Waste" at bounding box center [614, 339] width 294 height 21
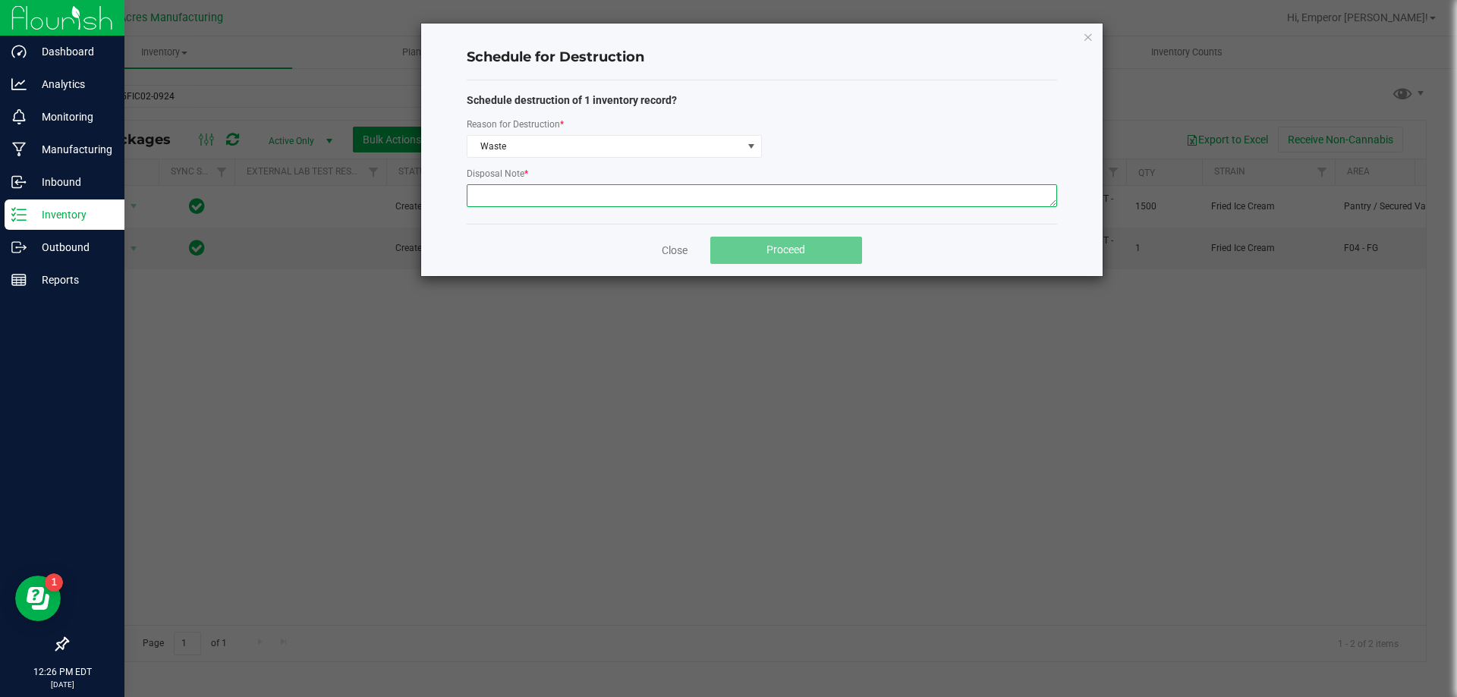
click at [533, 199] on textarea at bounding box center [762, 195] width 590 height 23
paste textarea "WASTE FROM FLEXPAK PRODUCTION/PACKING"
type textarea "WASTE FROM FLEXPAK PRODUCTION/PACKING"
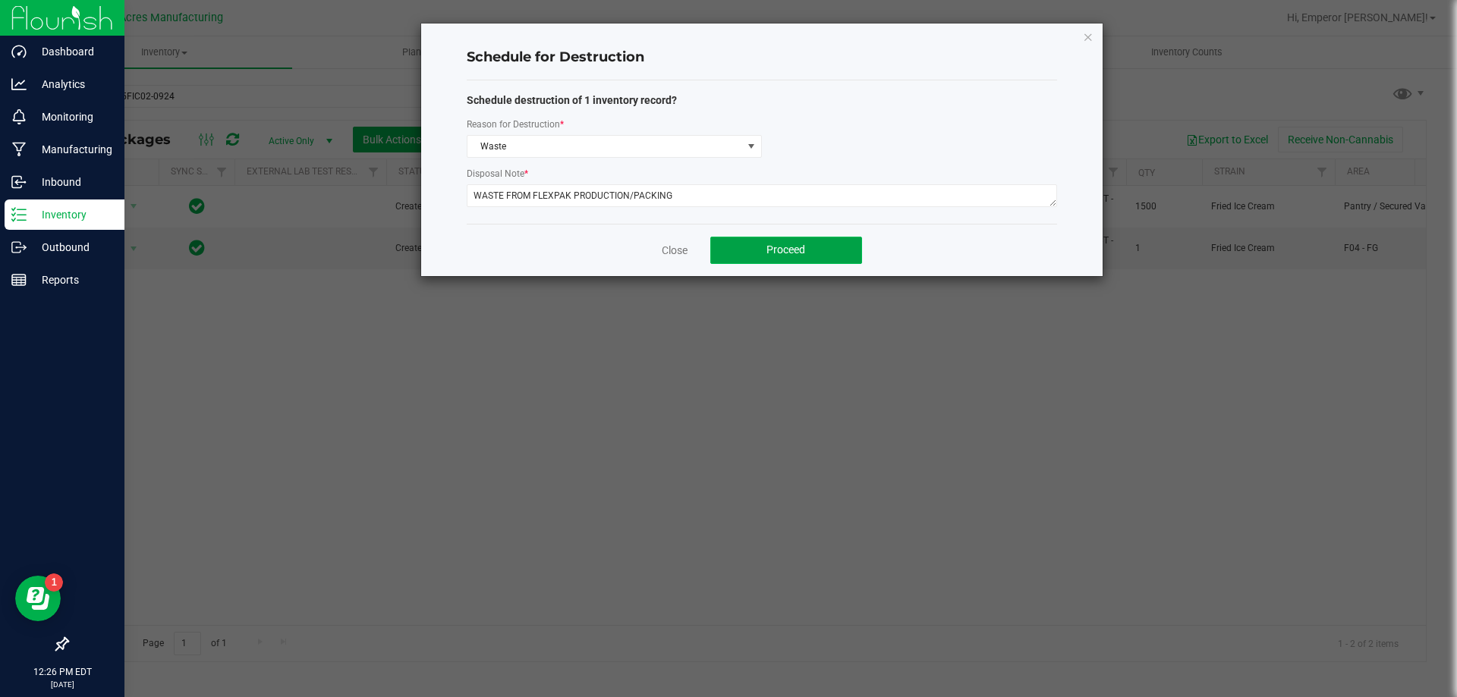
click at [754, 246] on button "Proceed" at bounding box center [786, 250] width 152 height 27
